Goal: Information Seeking & Learning: Learn about a topic

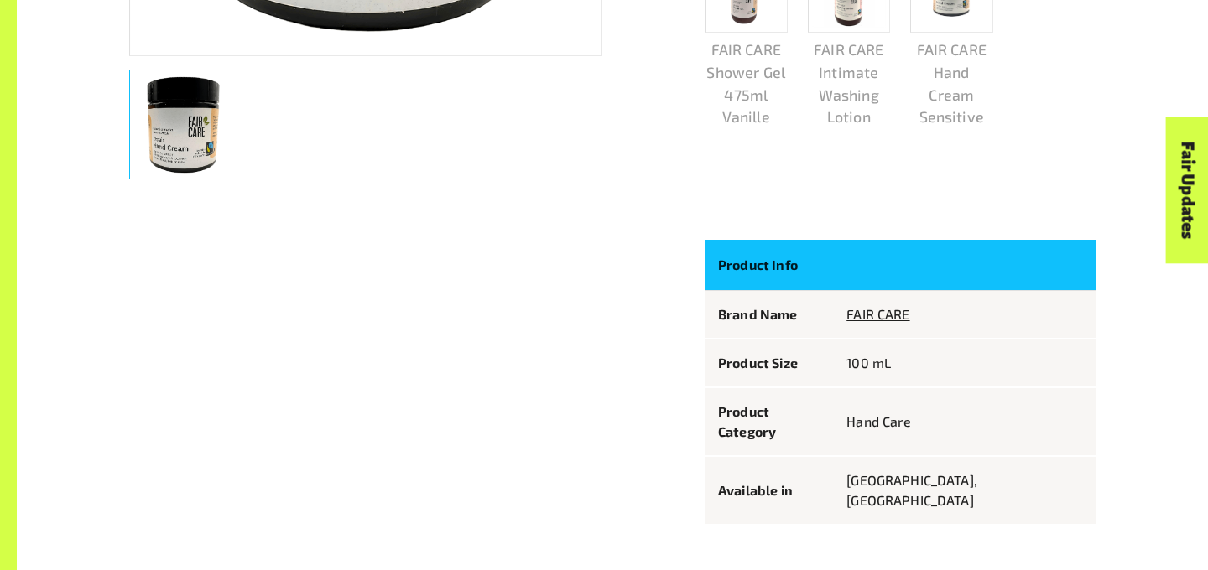
scroll to position [784, 0]
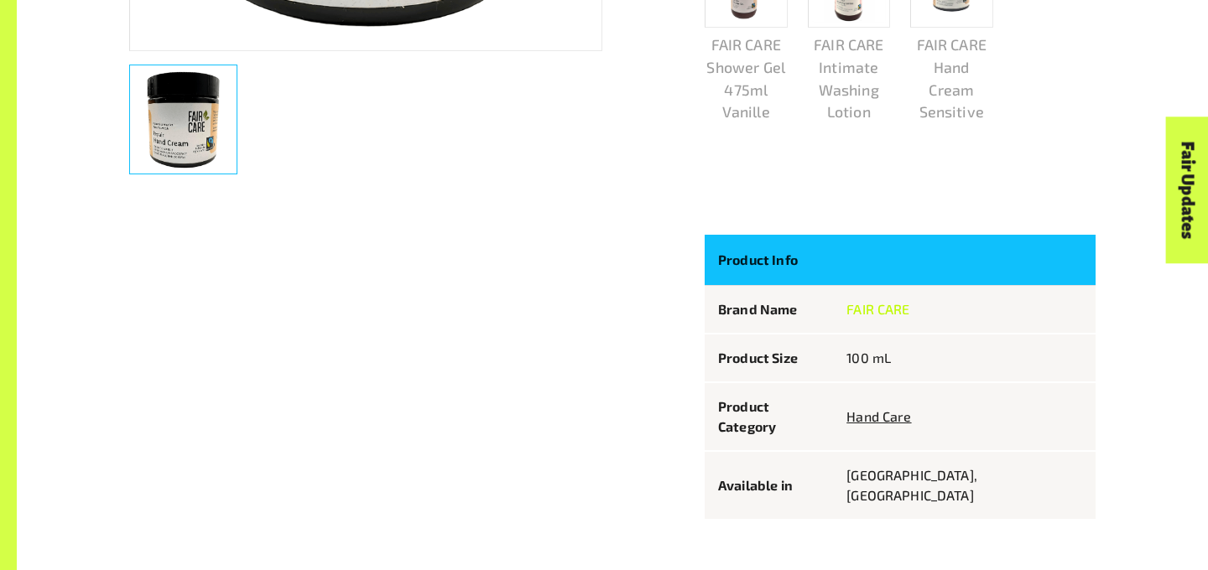
click at [909, 310] on link "FAIR CARE" at bounding box center [877, 309] width 63 height 16
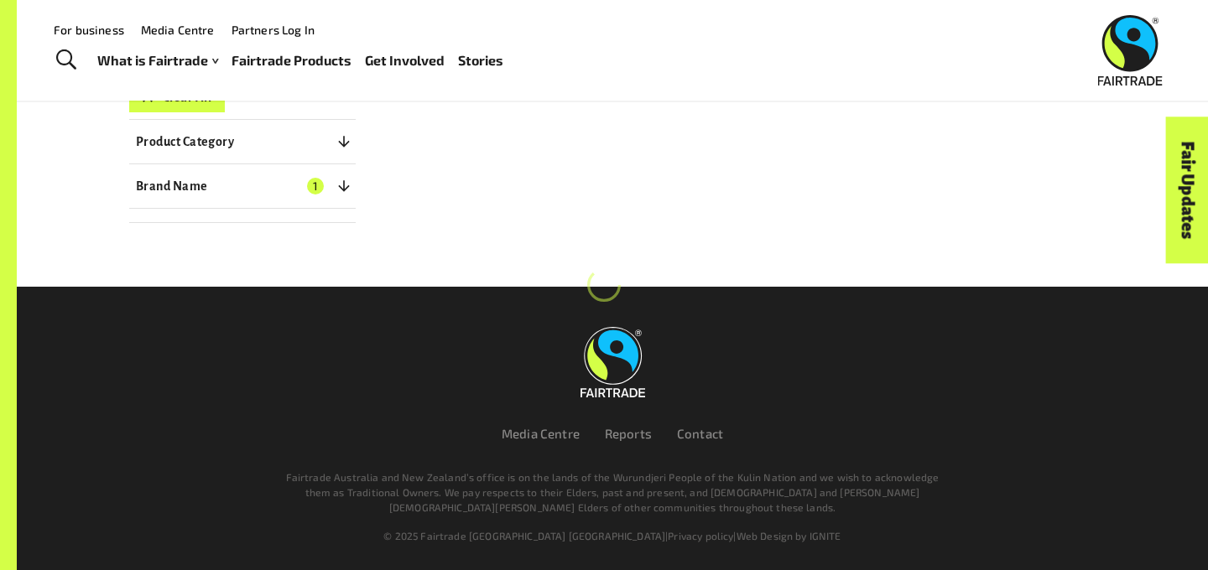
scroll to position [292, 0]
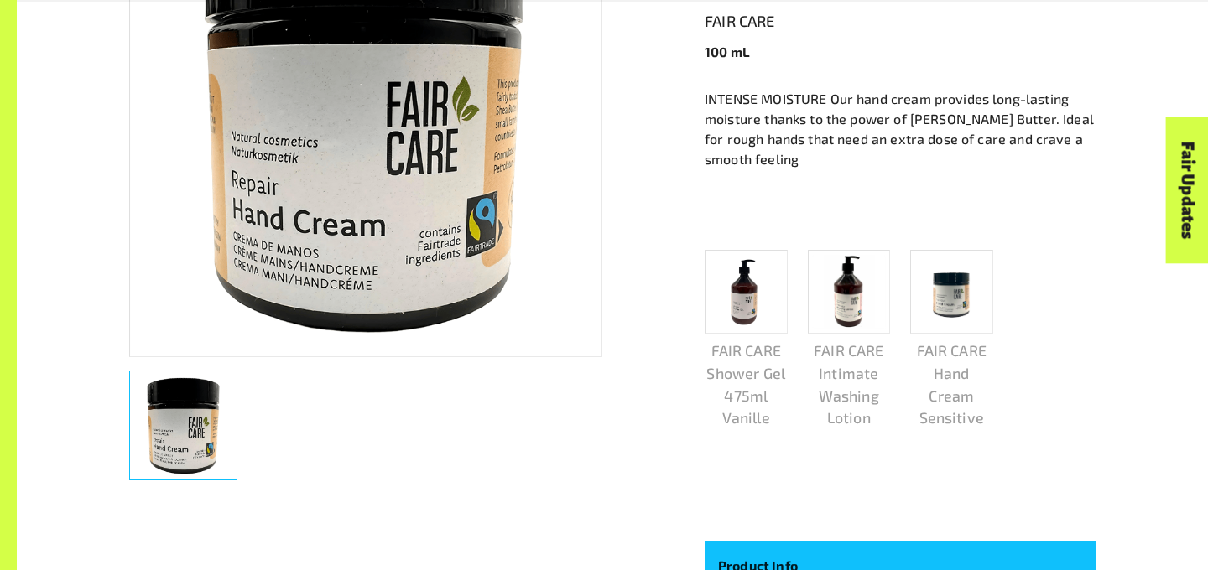
click at [748, 313] on img at bounding box center [746, 291] width 73 height 73
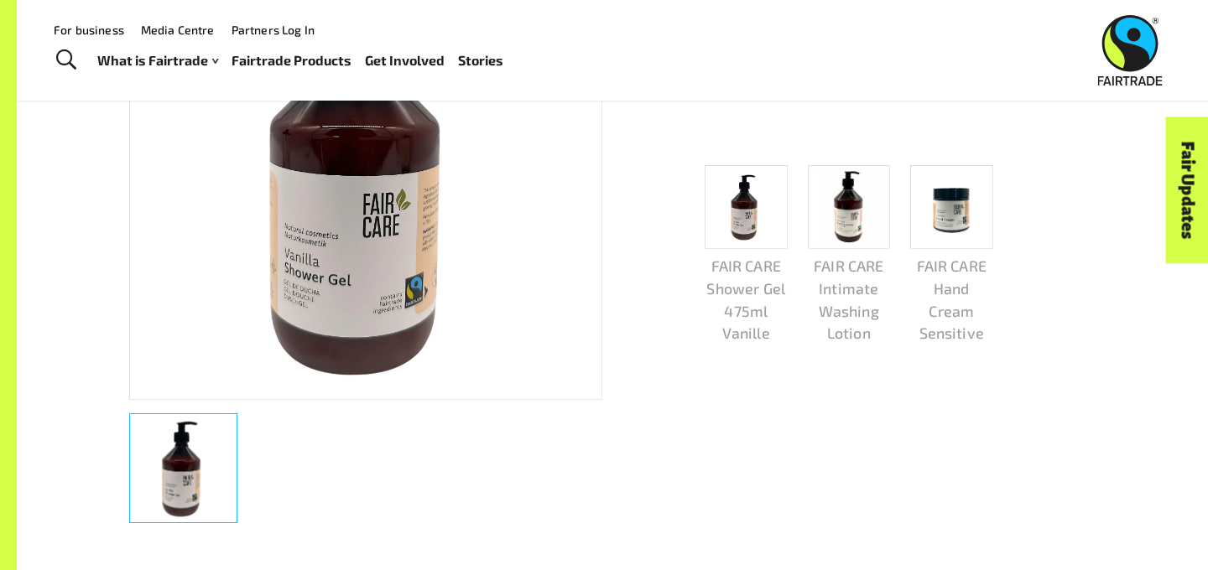
scroll to position [292, 0]
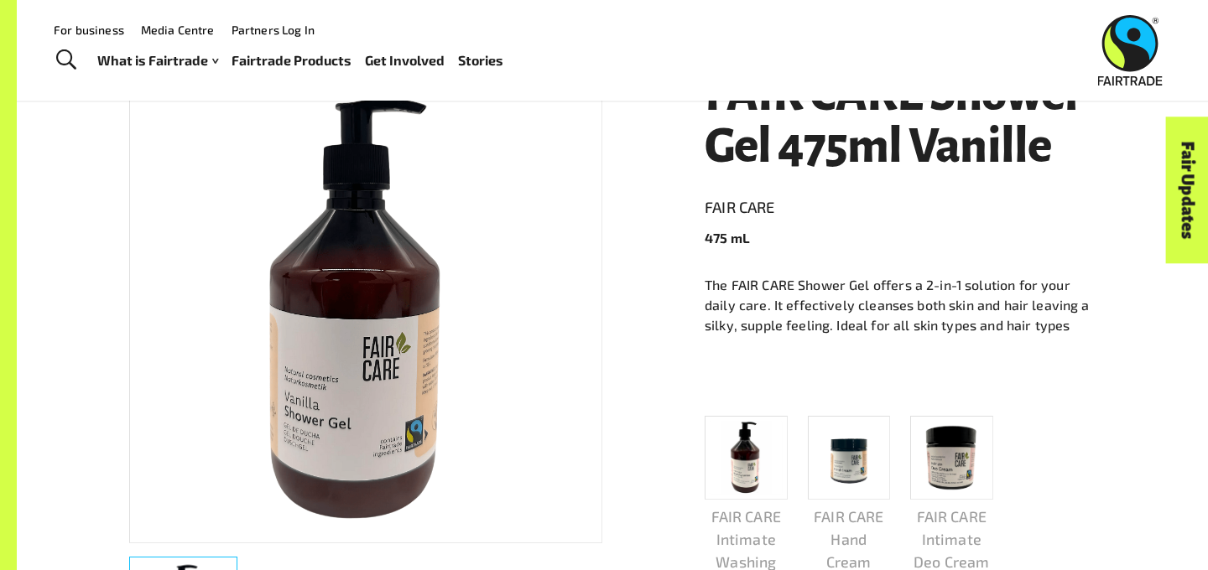
click at [762, 448] on img at bounding box center [746, 457] width 73 height 73
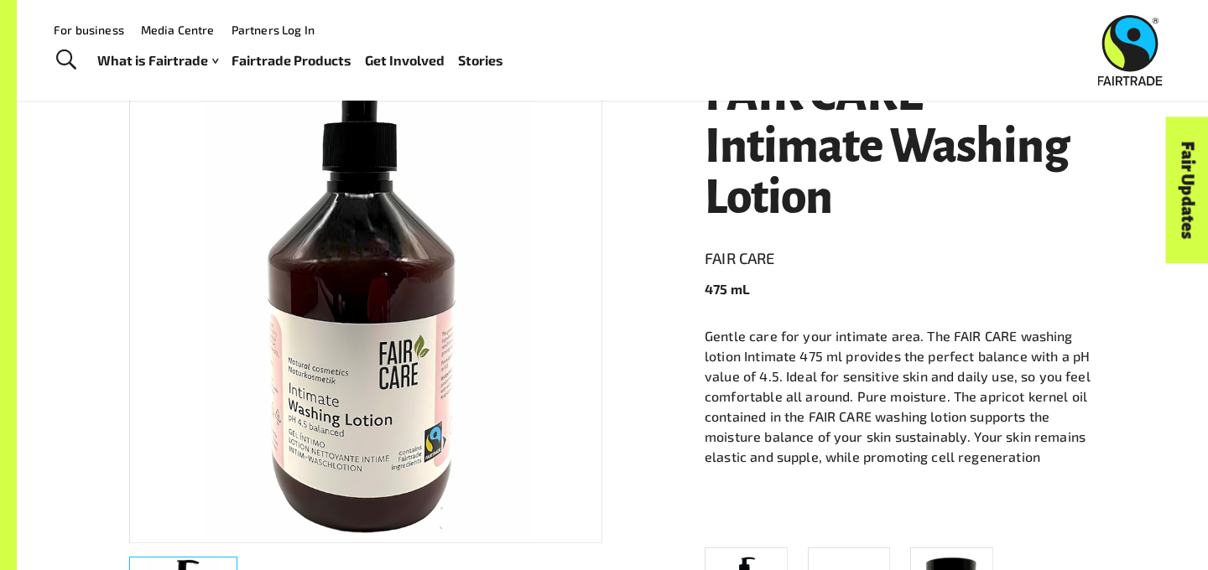
click at [817, 430] on p "Gentle care for your intimate area. The FAIR CARE washing lotion Intimate 475 m…" at bounding box center [900, 396] width 391 height 141
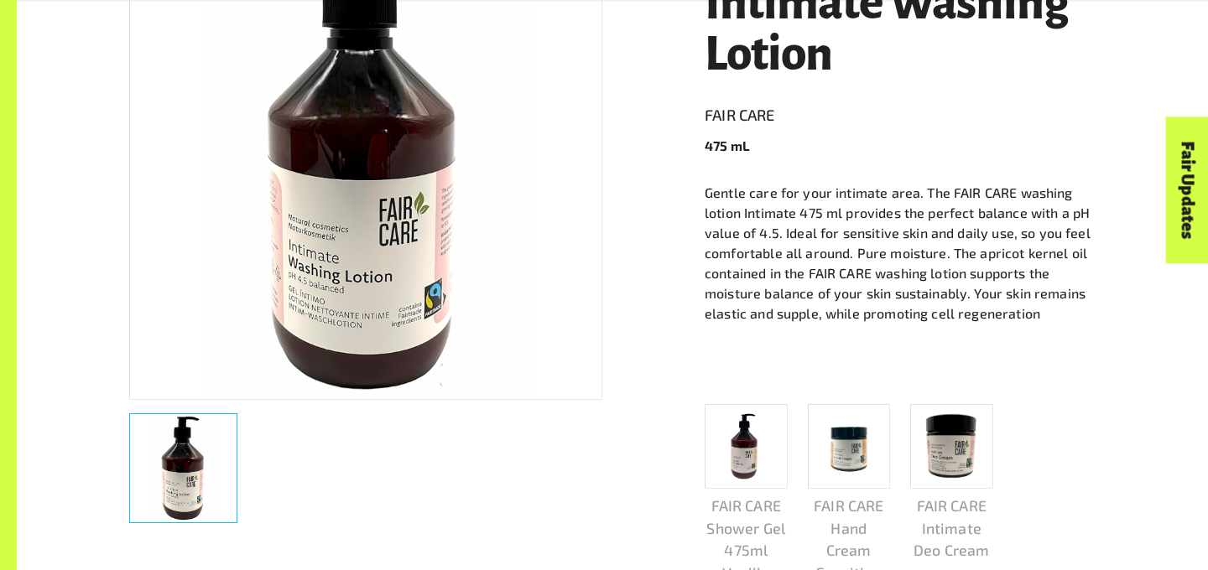
click at [846, 467] on img at bounding box center [848, 446] width 73 height 73
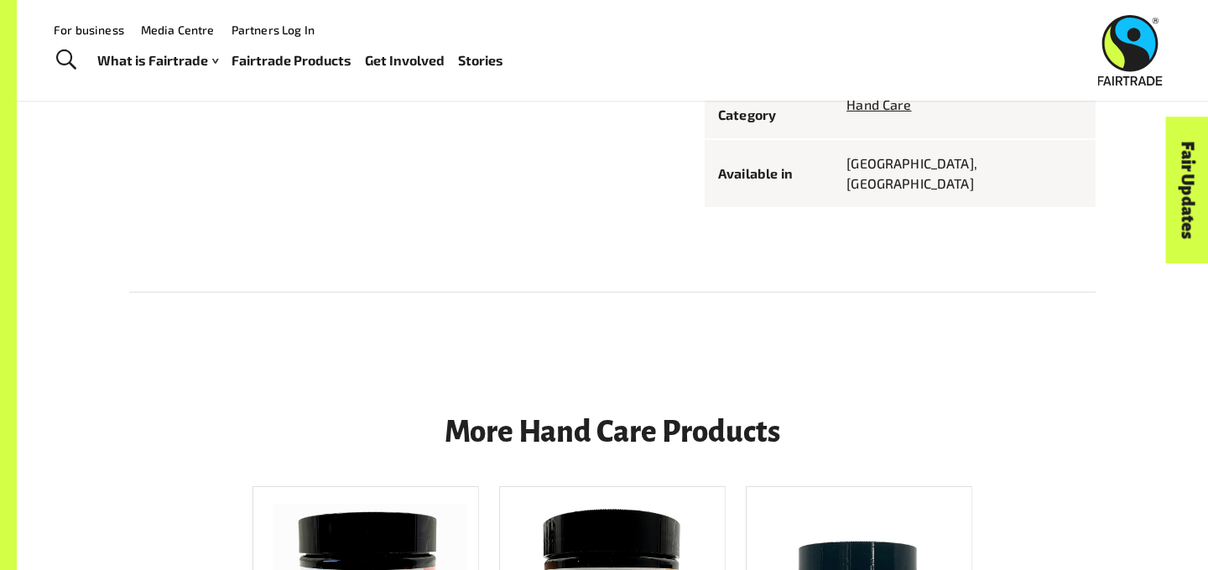
scroll to position [1063, 0]
